Goal: Navigation & Orientation: Find specific page/section

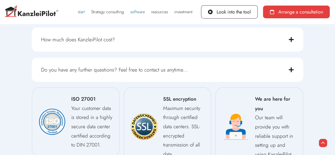
scroll to position [3902, 0]
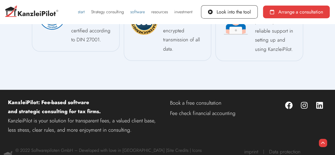
click at [133, 14] on font "software" at bounding box center [137, 12] width 15 height 6
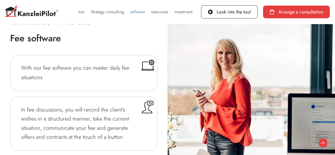
scroll to position [1429, 0]
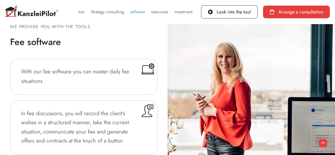
click at [133, 14] on font "software" at bounding box center [137, 12] width 15 height 6
click at [43, 13] on img at bounding box center [31, 12] width 53 height 13
